Goal: Communication & Community: Answer question/provide support

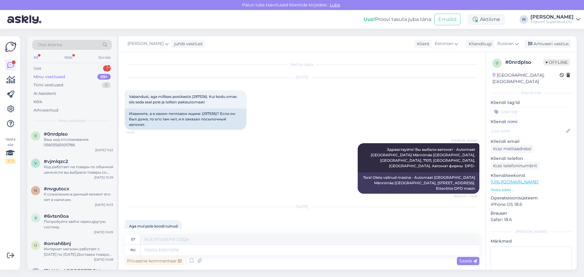
scroll to position [125, 0]
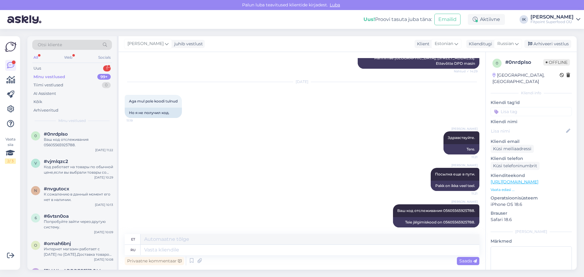
click at [74, 63] on div "All Web Socials" at bounding box center [72, 58] width 80 height 9
click at [80, 68] on div "Uus 1" at bounding box center [72, 68] width 80 height 9
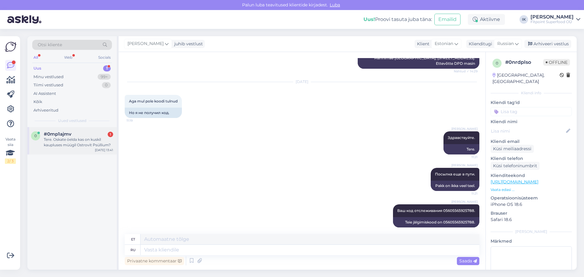
click at [89, 138] on div "Tere. Oskate öelda kas on kuskil kaupluses müügil Ostrovit Psüllium?" at bounding box center [78, 142] width 69 height 11
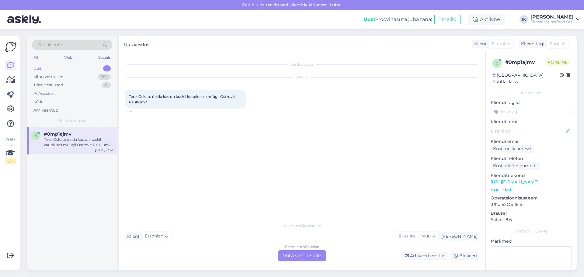
click at [309, 255] on div "Estonian to Russian Võta vestlus üle" at bounding box center [302, 255] width 48 height 11
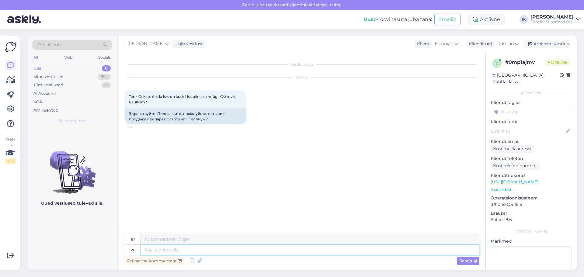
click at [224, 246] on textarea at bounding box center [309, 250] width 339 height 10
type textarea "Здравствуйте"
type textarea "Tere"
type textarea "Здравствуйте."
type textarea "Tere."
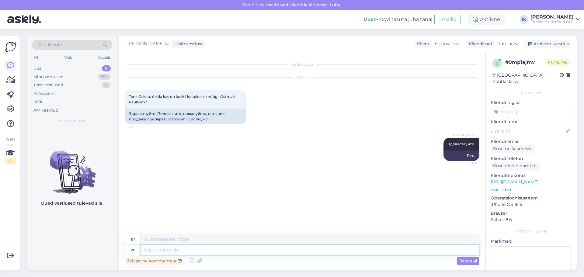
click at [202, 246] on textarea at bounding box center [309, 250] width 339 height 10
type textarea "[PERSON_NAME]"
type textarea "KUNI"
type textarea "К сожалению у"
type textarea "Kahjuks"
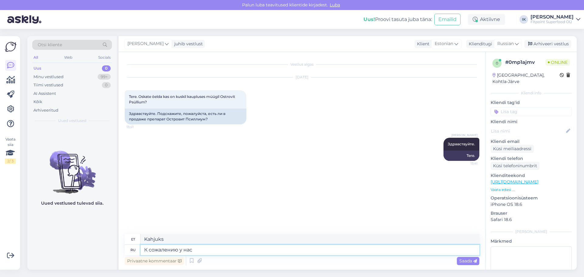
type textarea "К сожалению у нас"
type textarea "Kahjuks on meil"
type textarea "К сожалению у нас давно"
type textarea "Kahjuks on see meil juba pikka aega olnud"
type textarea "К сожалению у нас давно не"
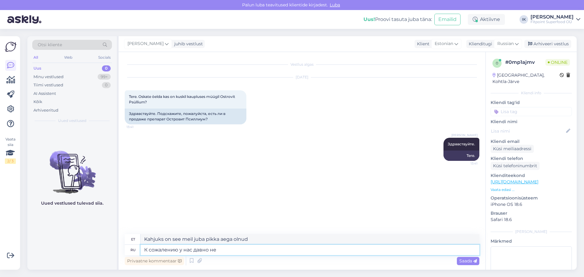
type textarea "Kahjuks pole meil [PERSON_NAME] ammu olnud"
type textarea "К сожалению у нас давно не"
type textarea "Kahjuks pole meil [PERSON_NAME] ammu olnud."
type textarea "К сожалению у нас давно"
type textarea "Kahjuks on see meil juba pikka aega olnud"
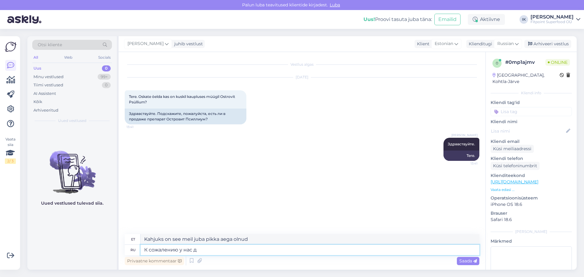
type textarea "К сожалению у нас"
type textarea "Kahjuks on meil"
type textarea "К сожалению у нас во всех м"
type textarea "Kahjuks, meis kõigis"
type textarea "К сожалению у нас во всех магазинах с"
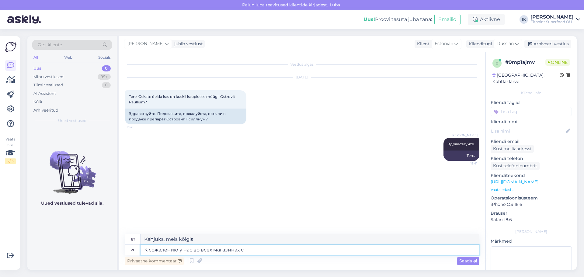
type textarea "Kahjuks kõigis meie kauplustes"
type textarea "К сожалению у нас во всех магазинах сейчас"
type textarea "Kahjuks on nüüd kõik meie kauplused"
type textarea "К сожалению у нас во всех магазинах сейчас он"
type textarea "Kahjuks pole seda meil enam kõigis kauplustes."
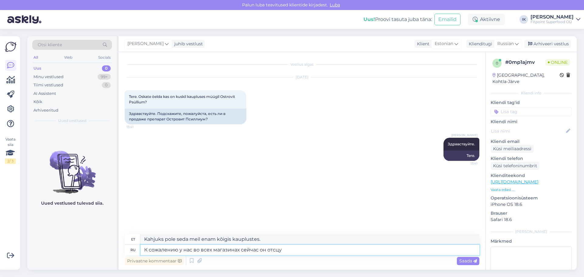
type textarea "К сожалению у нас во всех магазинах сейчас он отсцут"
type textarea "Kahjuks on see hetkel kõigis meie kauplustes otsas."
type textarea "К сожалению у нас во всех магазинах сейчас он отсутствует."
click at [468, 259] on span "Saada" at bounding box center [468, 260] width 18 height 5
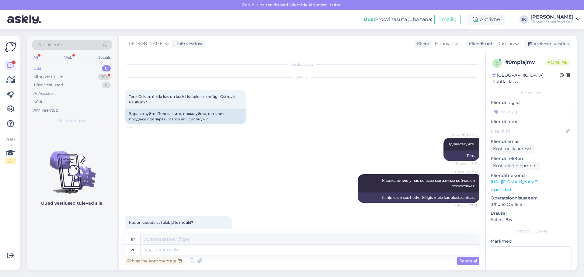
scroll to position [17, 0]
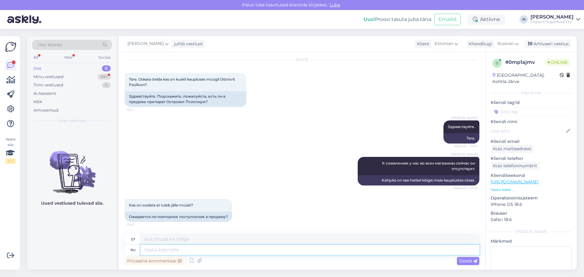
click at [250, 251] on textarea at bounding box center [309, 250] width 339 height 10
type textarea "[PERSON_NAME]"
type textarea "KUNI"
type textarea "К со"
type textarea "Nii"
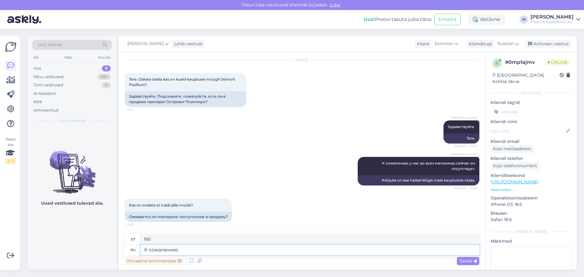
type textarea "К сожалению у"
type textarea "Kahjuks"
type textarea "К сожалению у поставщика"
type textarea "Kahjuks tarnijalt"
type textarea "К сожалению у поставщика его с"
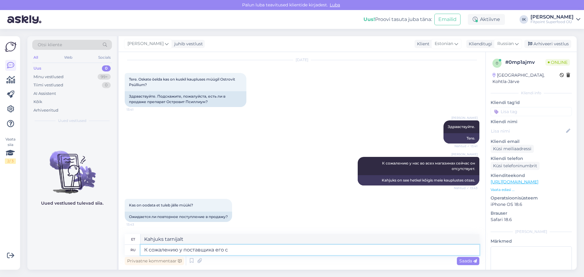
type textarea "Kahjuks tarnijal seda pole."
type textarea "К сожалению у поставщика его сейчас"
type textarea "Kahjuks tarnijal seda praegu pole."
type textarea "К сожалению у поставщика его сейчас тож"
type textarea "Kahjuks pole seda ka tarnijal praegu."
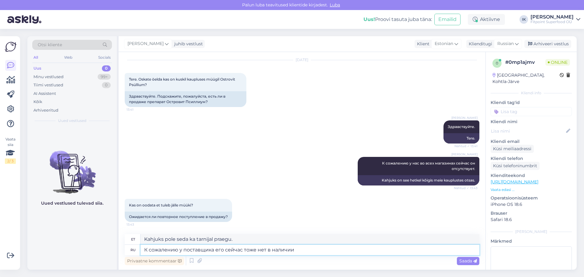
type textarea "К сожалению у поставщика его сейчас тоже нет в наличии."
type textarea "Kahjuks pole seda ka tarnijal hetkel [GEOGRAPHIC_DATA]."
type textarea "К сожалению у поставщика его сейчас тоже нет в наличии."
click at [475, 264] on div "Saada" at bounding box center [468, 261] width 23 height 8
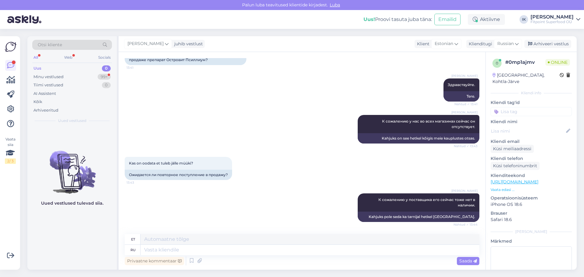
scroll to position [96, 0]
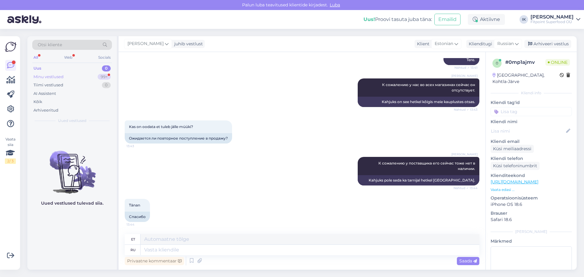
click at [80, 80] on div "Minu vestlused 99+" at bounding box center [72, 77] width 80 height 9
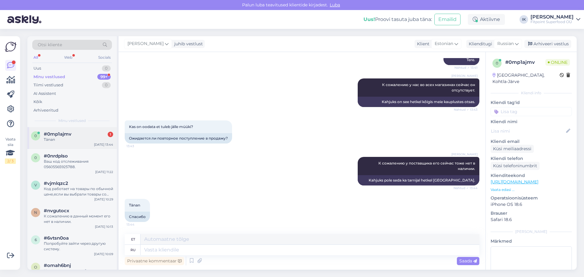
click at [88, 136] on div "#0mp1ajmv 1" at bounding box center [78, 133] width 69 height 5
click at [238, 248] on textarea at bounding box center [309, 250] width 339 height 10
type textarea "Хорошего"
type textarea "Hea"
type textarea "Хорошего дня."
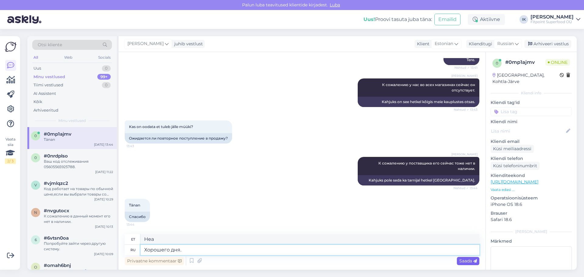
type textarea "Head päeva!"
type textarea "Хорошего дня."
click at [472, 263] on span "Saada" at bounding box center [468, 260] width 18 height 5
